Goal: Find specific page/section: Find specific page/section

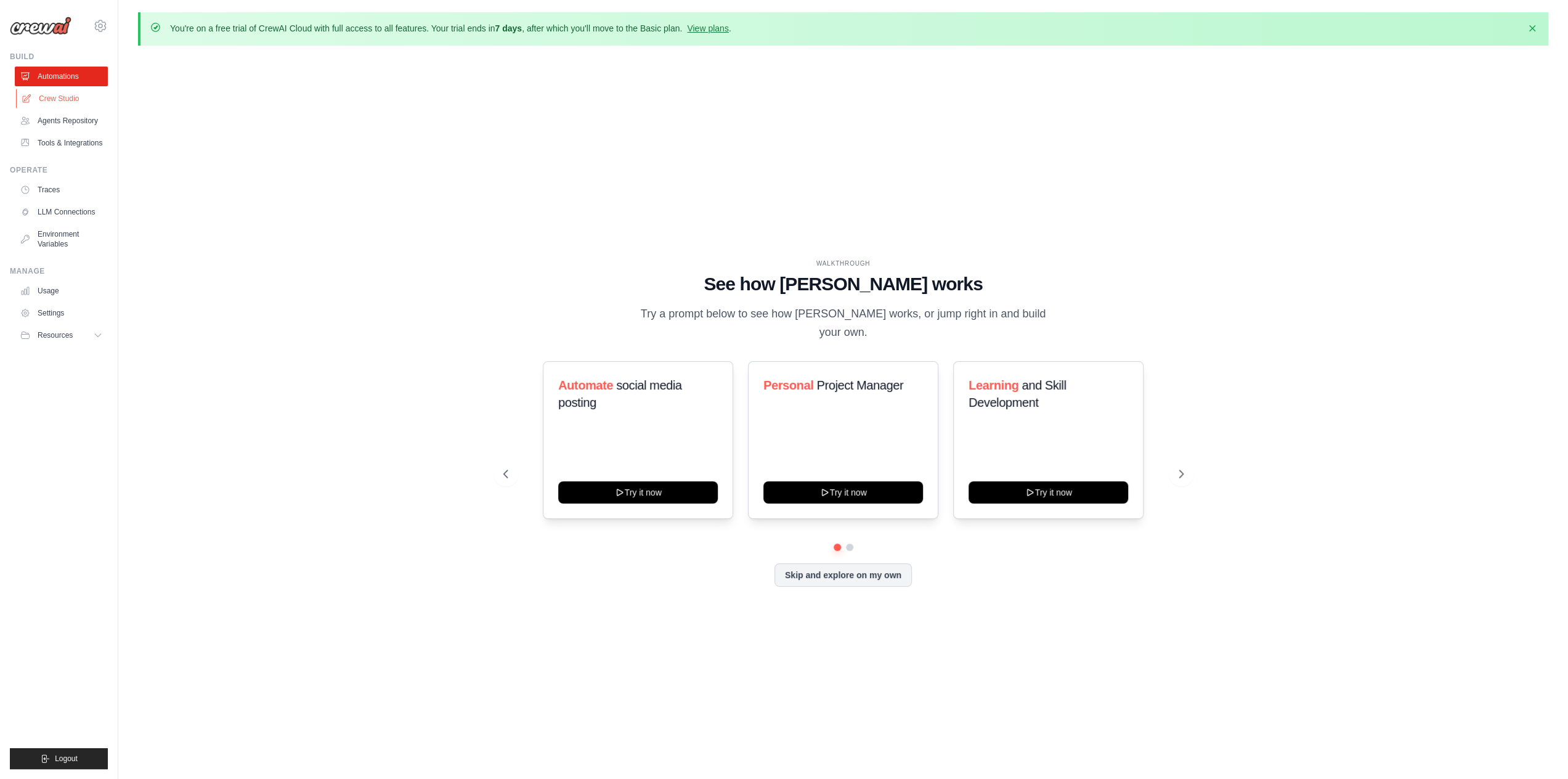
click at [58, 95] on link "Crew Studio" at bounding box center [62, 99] width 93 height 20
